Goal: Task Accomplishment & Management: Complete application form

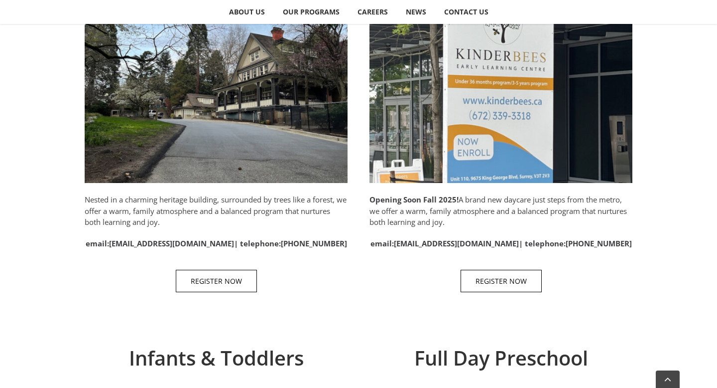
scroll to position [597, 0]
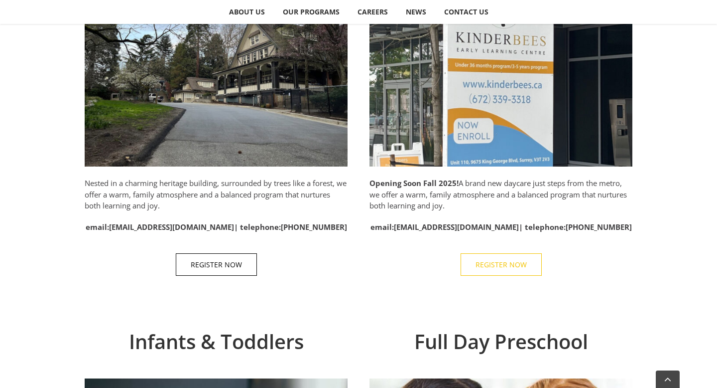
click at [488, 267] on span "REGISTER NOW" at bounding box center [501, 264] width 51 height 8
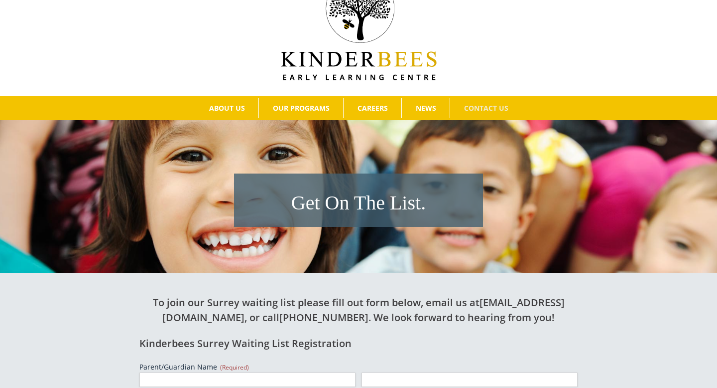
scroll to position [89, 0]
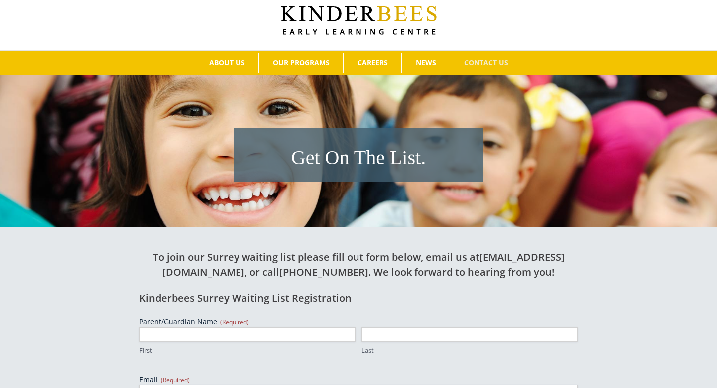
click at [390, 149] on h1 "Get On The List." at bounding box center [358, 157] width 239 height 28
click at [408, 157] on h1 "Get On The List." at bounding box center [358, 157] width 239 height 28
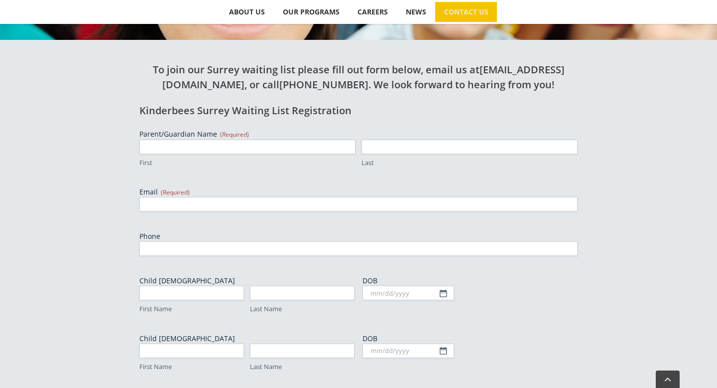
scroll to position [295, 0]
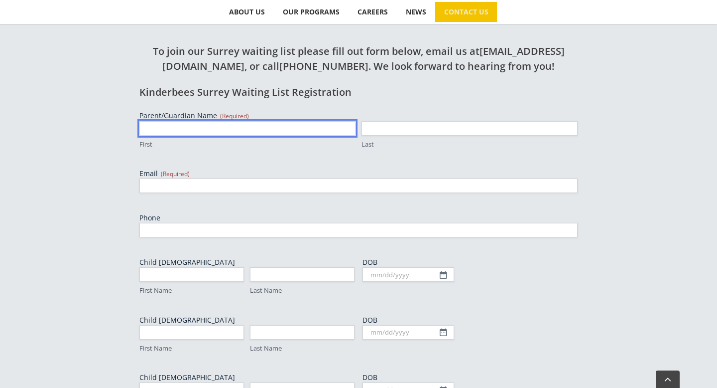
click at [259, 126] on input "First" at bounding box center [247, 128] width 216 height 14
type input "Dalmeen"
type input "kaur"
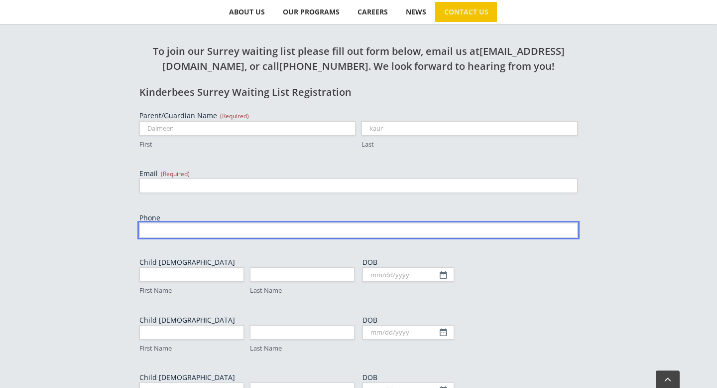
type input "6047836576"
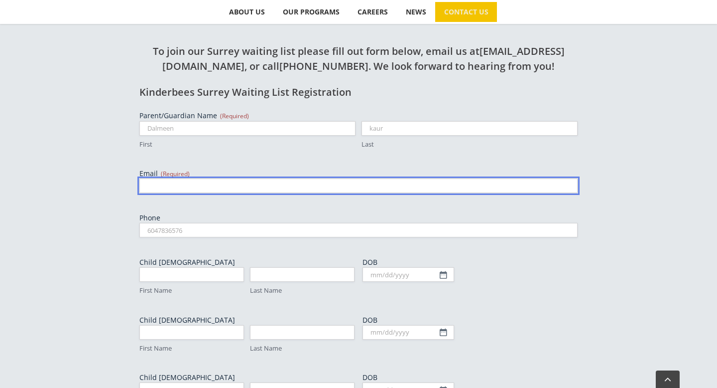
click at [198, 187] on input "Email (Required)" at bounding box center [358, 185] width 438 height 14
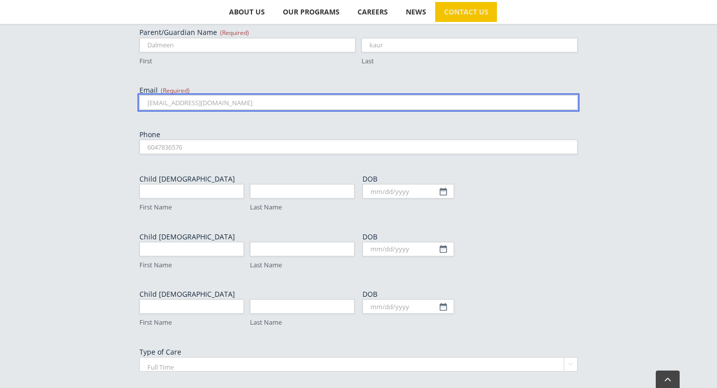
scroll to position [381, 0]
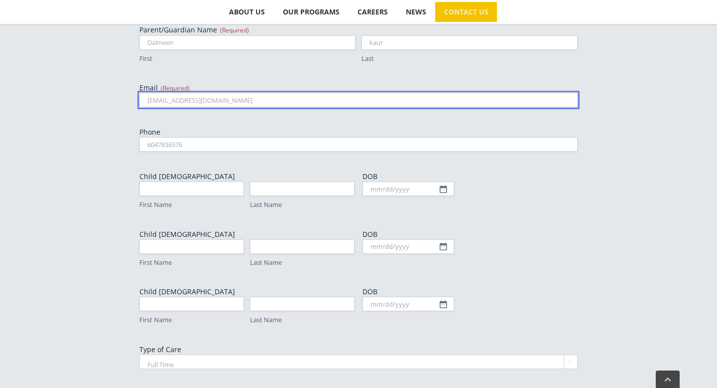
type input "[EMAIL_ADDRESS][DOMAIN_NAME]"
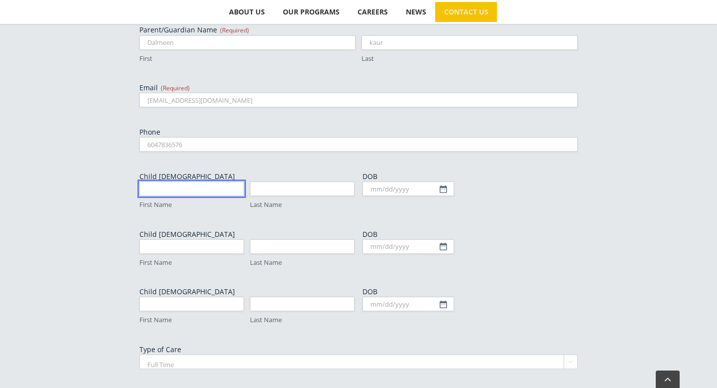
click at [180, 191] on input "First Name" at bounding box center [191, 188] width 105 height 14
type input "[PERSON_NAME]"
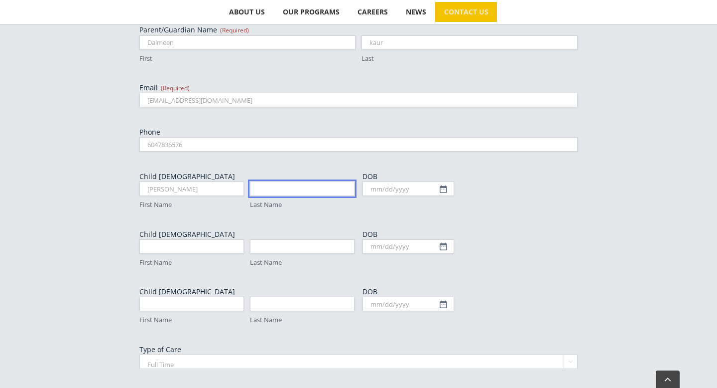
click at [289, 195] on input "Last Name" at bounding box center [302, 188] width 105 height 14
type input "[PERSON_NAME]"
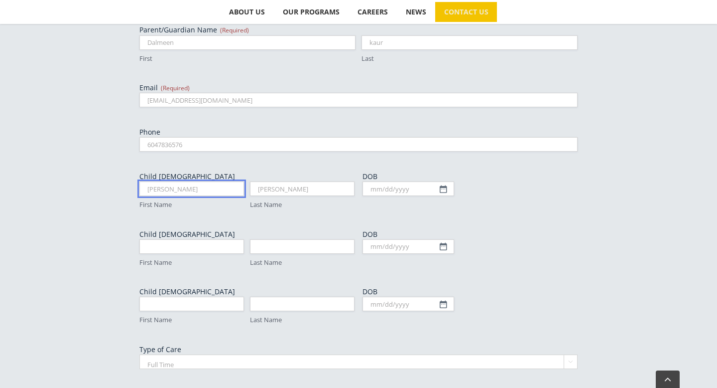
click at [196, 189] on input "[PERSON_NAME]" at bounding box center [191, 188] width 105 height 14
type input "[PERSON_NAME]"
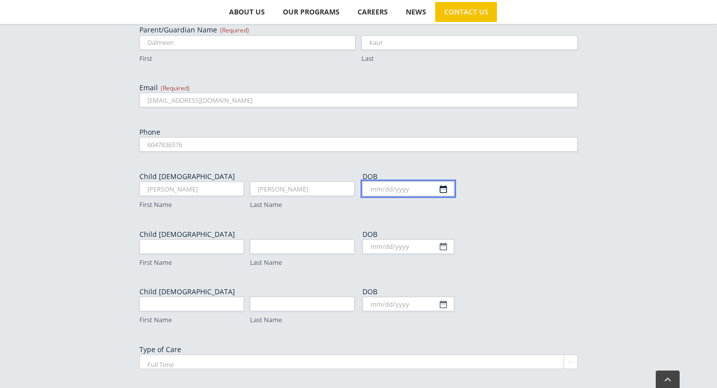
click at [444, 187] on input "DOB" at bounding box center [409, 188] width 92 height 14
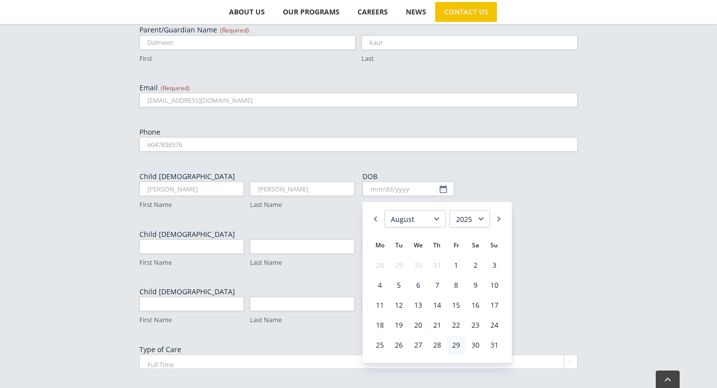
click at [483, 219] on select "1925 1926 1927 1928 1929 1930 1931 1932 1933 1934 1935 1936 1937 1938 1939 1940…" at bounding box center [470, 218] width 40 height 17
click at [437, 217] on select "January February March April May June July August September October November De…" at bounding box center [415, 218] width 61 height 17
click at [453, 343] on link "27" at bounding box center [456, 344] width 18 height 19
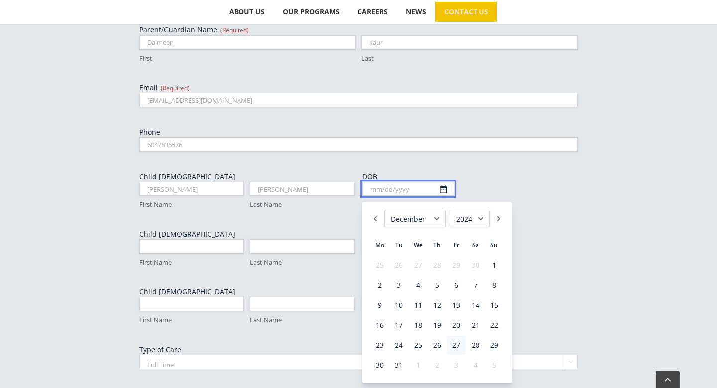
type input "[DATE]"
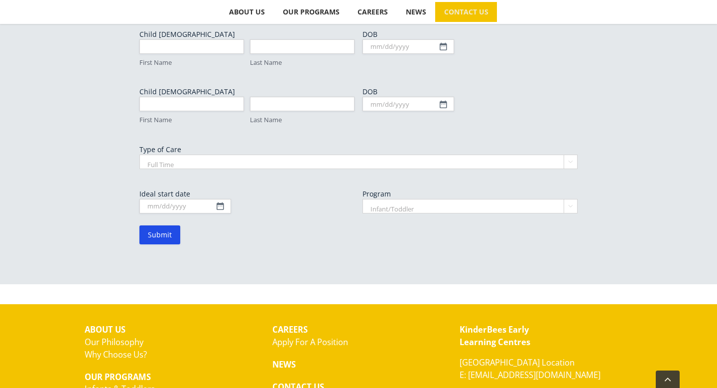
scroll to position [582, 0]
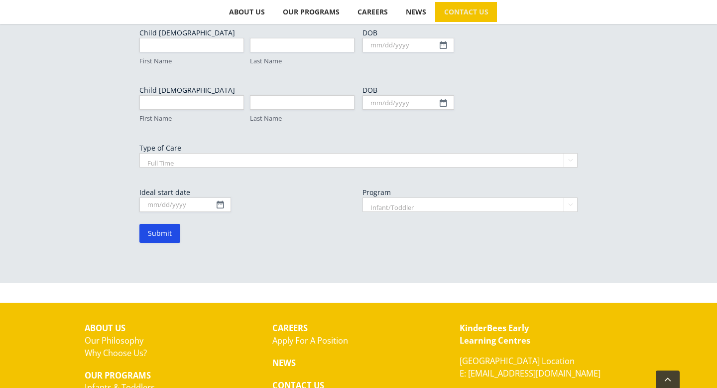
click at [192, 163] on select "Full Time Part Time" at bounding box center [358, 160] width 438 height 14
click at [219, 203] on input "Ideal start date" at bounding box center [185, 204] width 92 height 14
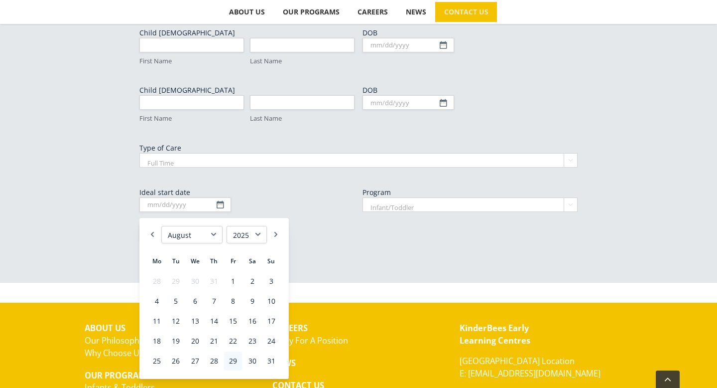
click at [323, 226] on form "Parent/Guardian Name (Required) Dalmeen First kaur Last Email (Required) [EMAIL…" at bounding box center [358, 33] width 438 height 418
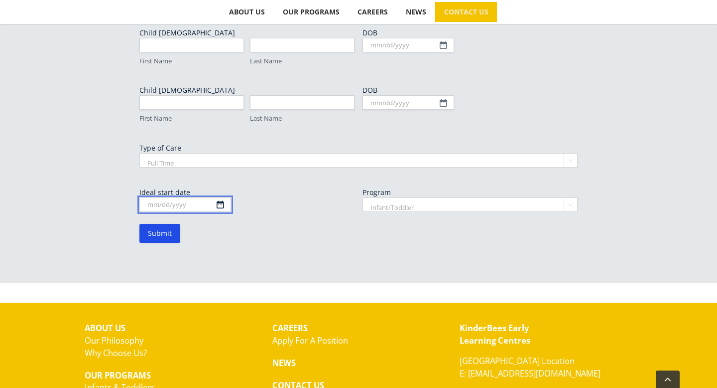
click at [217, 204] on input "Ideal start date" at bounding box center [185, 204] width 92 height 14
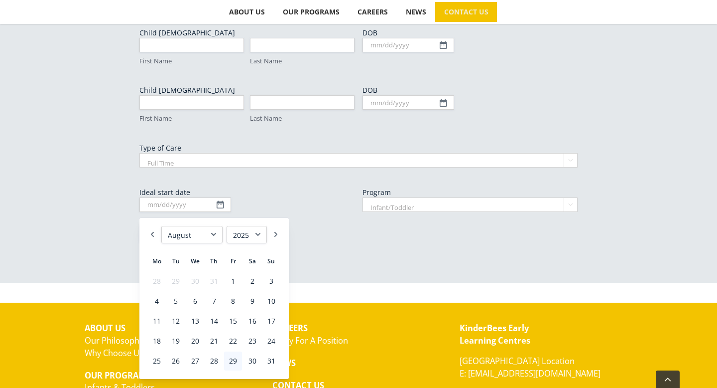
click at [212, 235] on select "January February March April May June July August September October November De…" at bounding box center [191, 234] width 61 height 17
click at [160, 279] on link "1" at bounding box center [157, 280] width 18 height 19
type input "[DATE]"
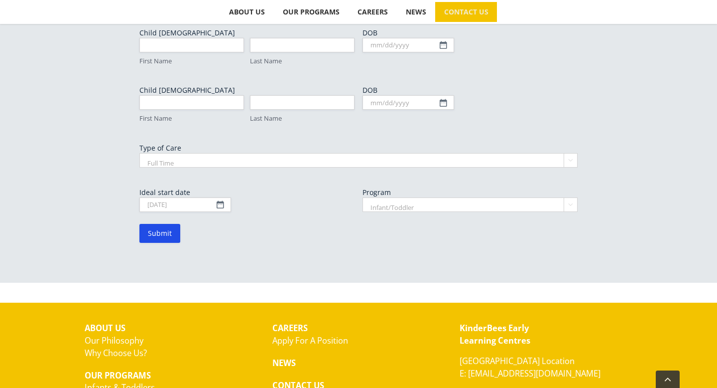
click at [413, 208] on select "Infant/Toddler Preschool" at bounding box center [470, 204] width 215 height 14
click at [163, 237] on input "Submit" at bounding box center [159, 233] width 41 height 19
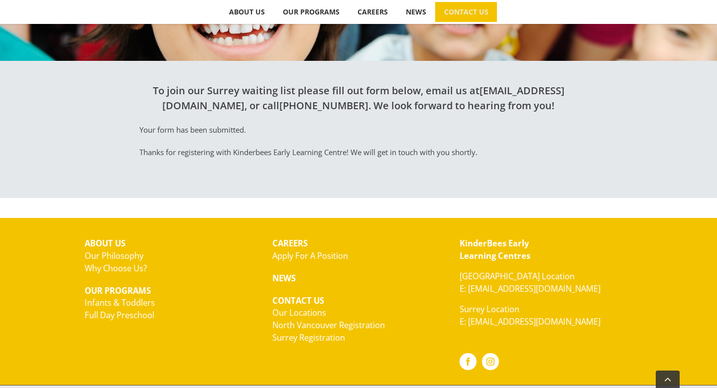
scroll to position [279, 0]
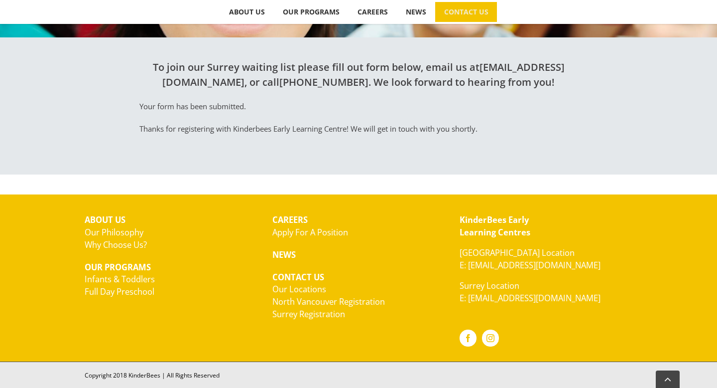
click at [315, 233] on link "Apply For A Position" at bounding box center [310, 231] width 76 height 11
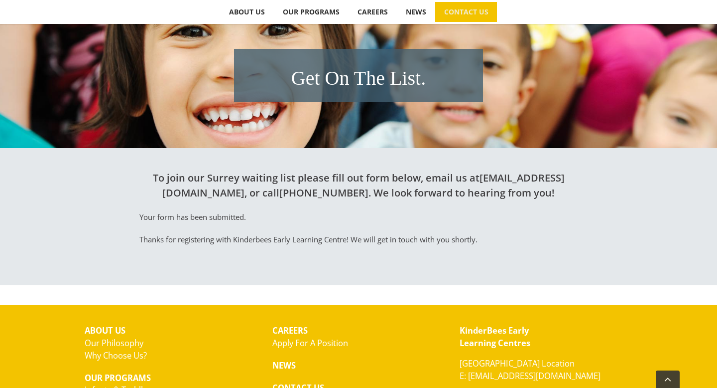
scroll to position [171, 0]
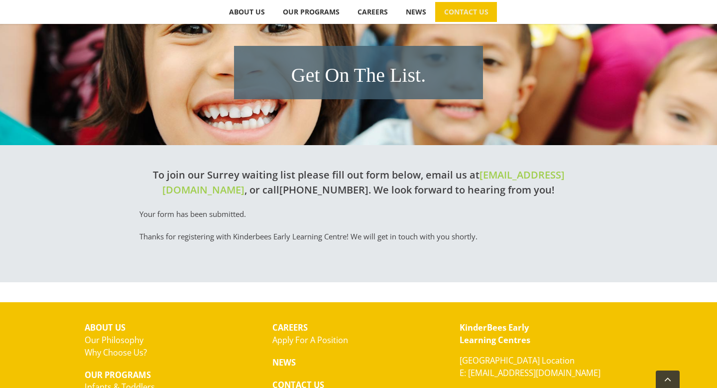
click at [162, 191] on link "[EMAIL_ADDRESS][DOMAIN_NAME]" at bounding box center [363, 182] width 402 height 28
drag, startPoint x: 137, startPoint y: 189, endPoint x: 286, endPoint y: 184, distance: 149.0
click at [286, 184] on div "To join our Surrey waiting list please fill out form below, email us at kinderb…" at bounding box center [359, 208] width 548 height 127
copy link "[EMAIL_ADDRESS][DOMAIN_NAME]"
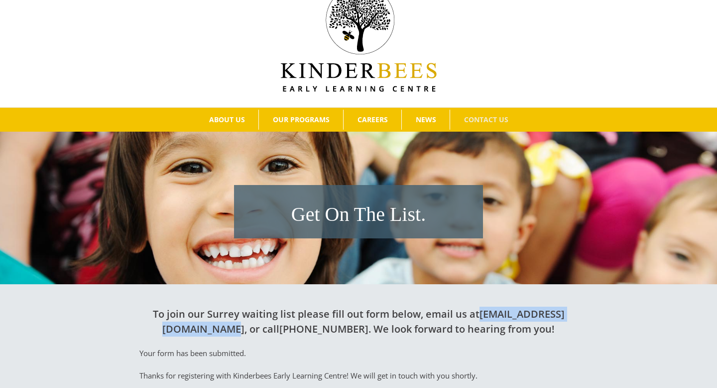
scroll to position [14, 0]
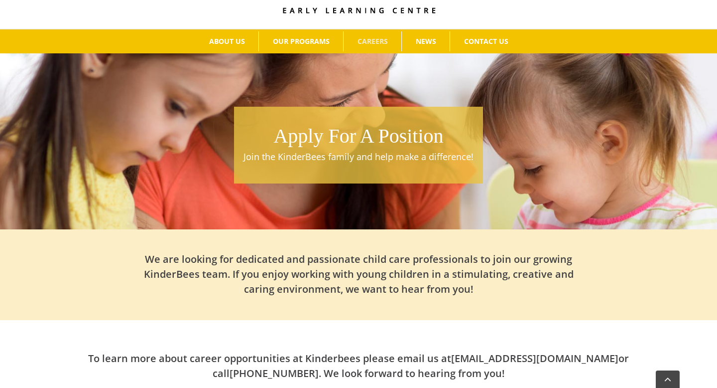
scroll to position [80, 0]
